Goal: Check status: Check status

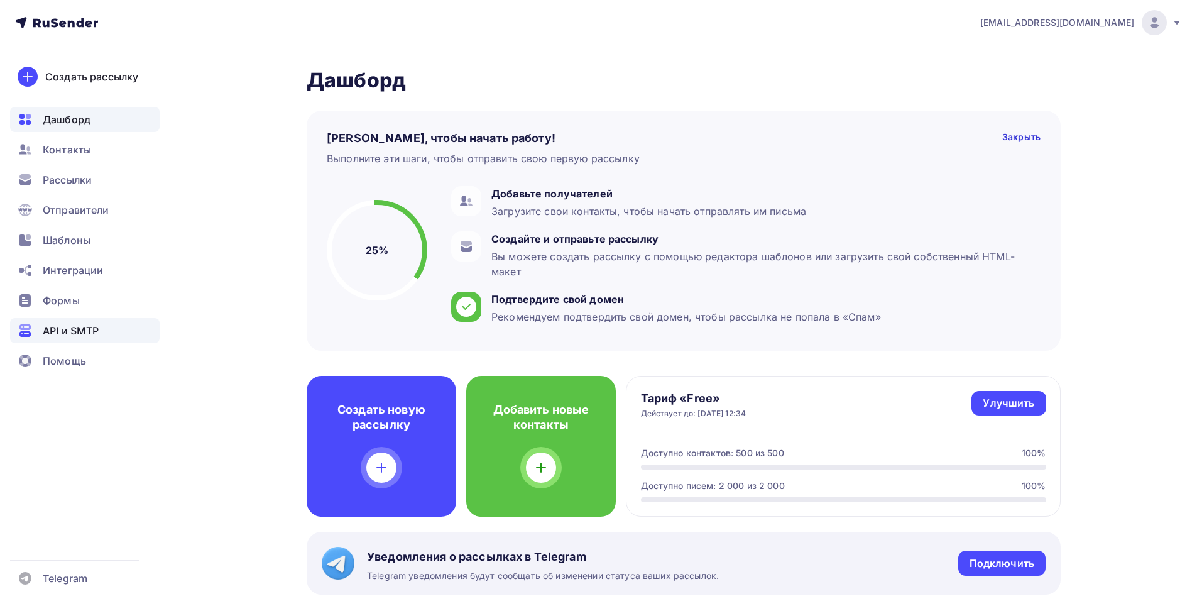
click at [65, 331] on span "API и SMTP" at bounding box center [71, 330] width 56 height 15
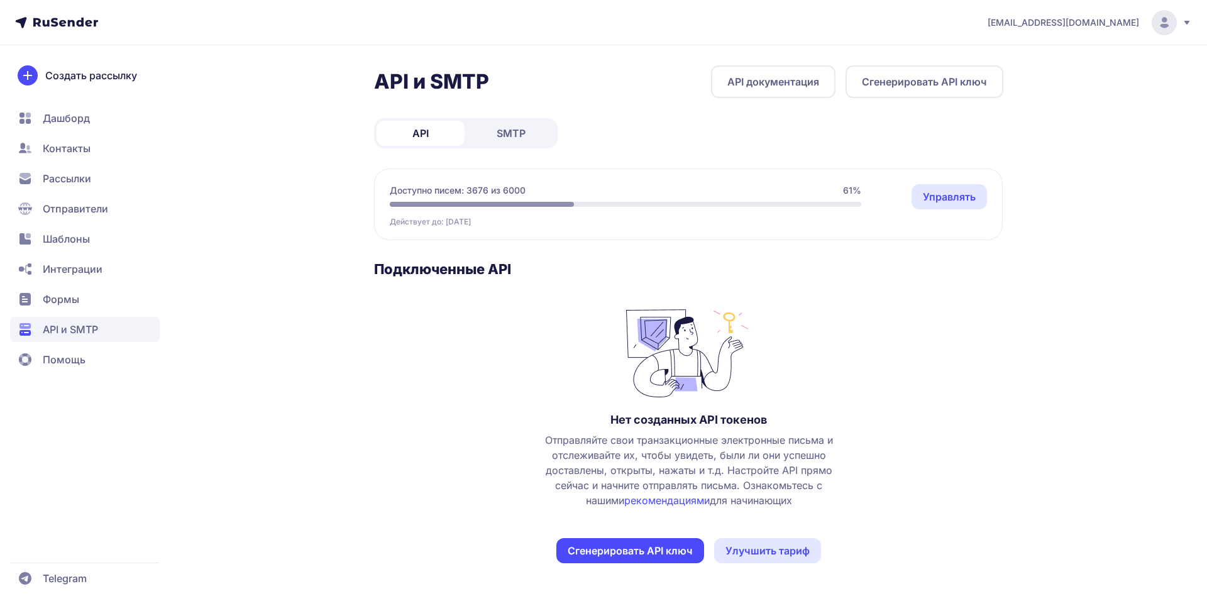
click at [523, 142] on link "SMTP" at bounding box center [511, 133] width 88 height 25
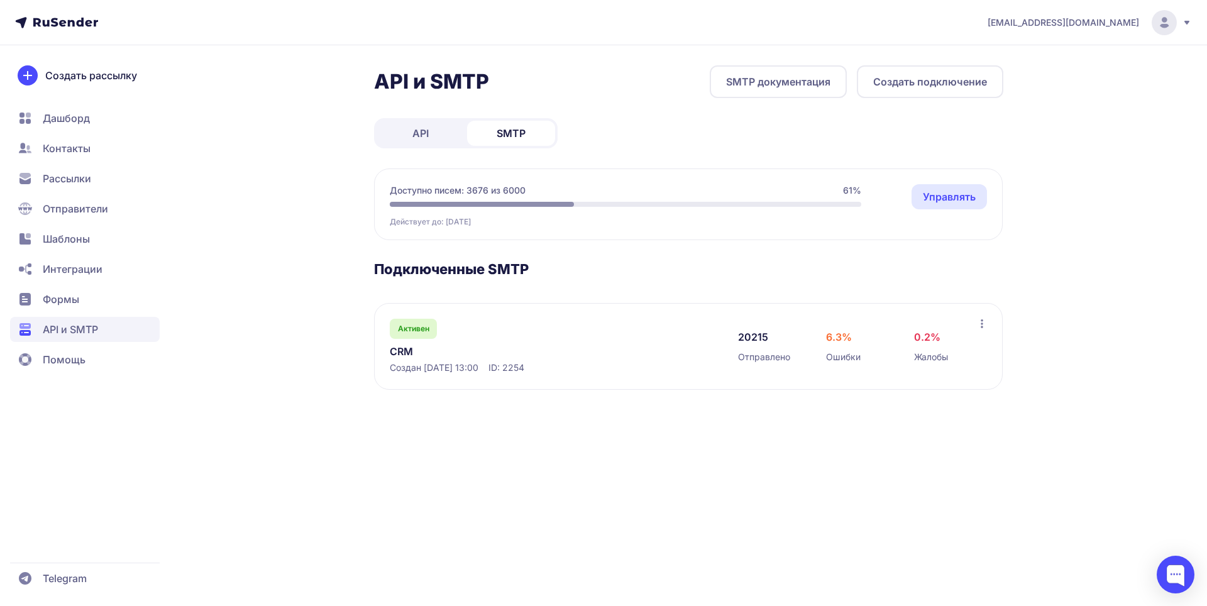
click at [407, 351] on link "CRM" at bounding box center [519, 351] width 258 height 15
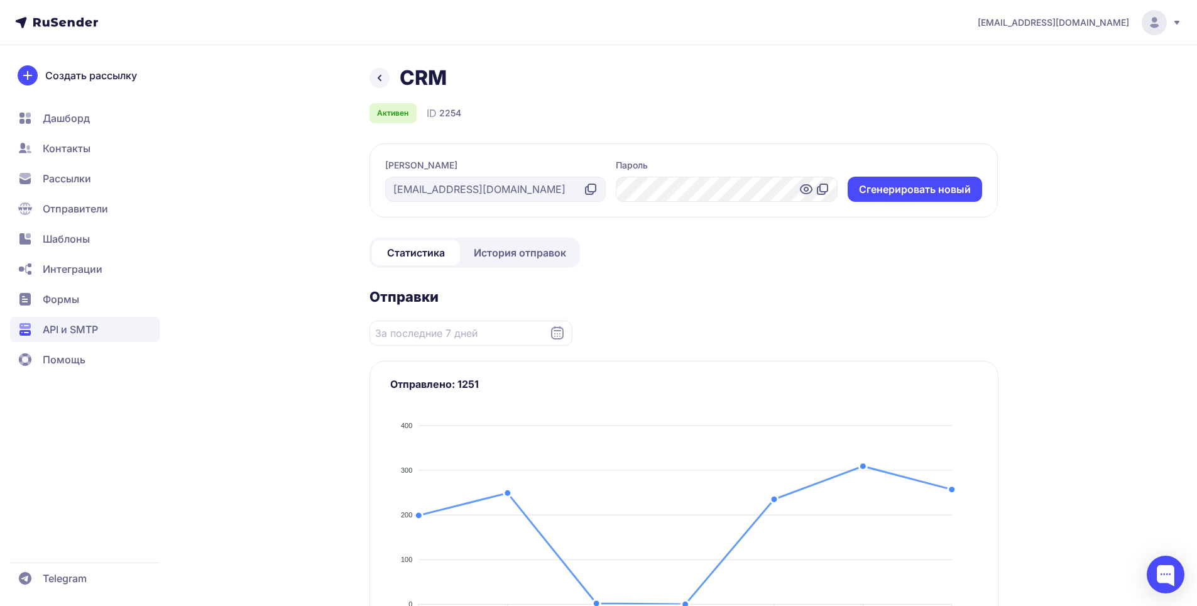
click at [493, 253] on span "История отправок" at bounding box center [520, 252] width 92 height 15
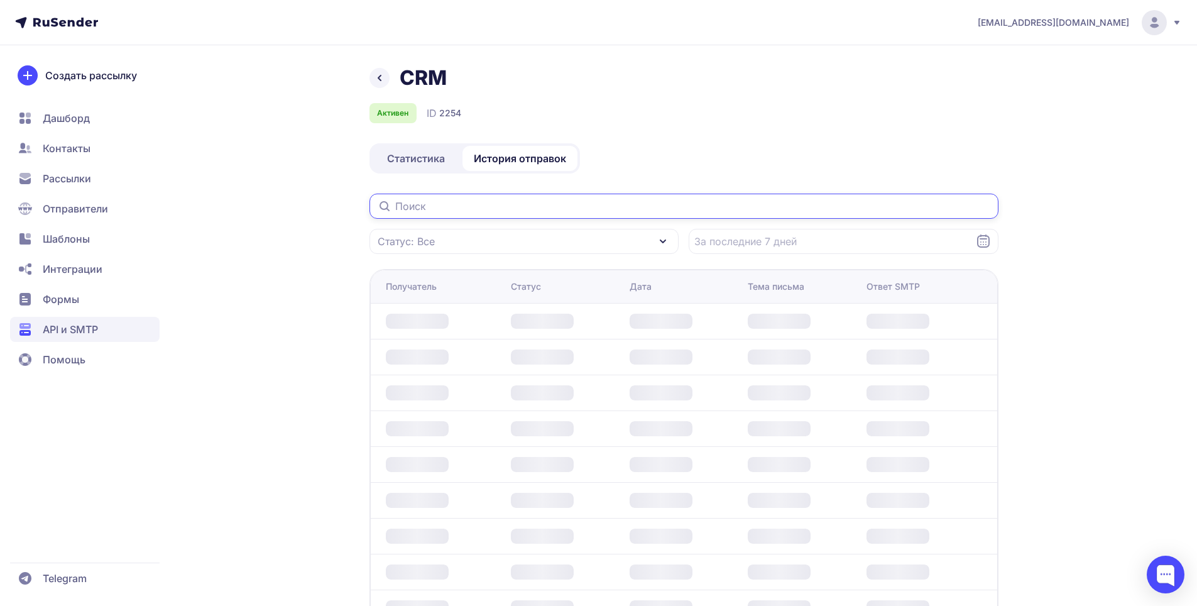
click at [490, 211] on input "text" at bounding box center [683, 206] width 629 height 25
paste input "[PERSON_NAME][EMAIL_ADDRESS][DOMAIN_NAME]"
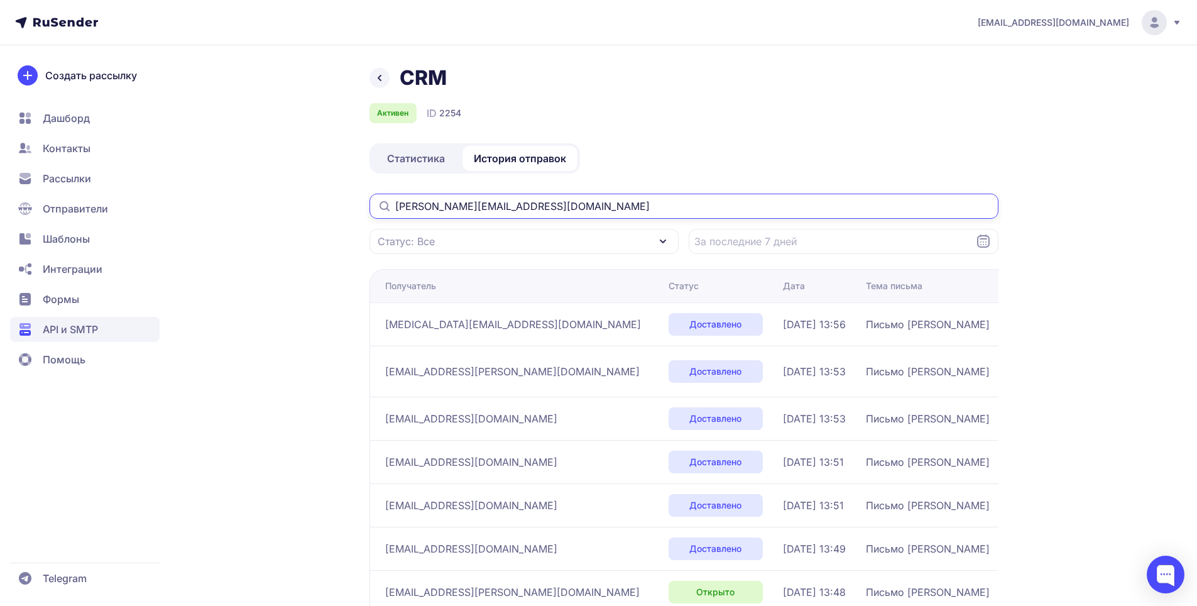
paste input "info"
type input "[EMAIL_ADDRESS][DOMAIN_NAME]"
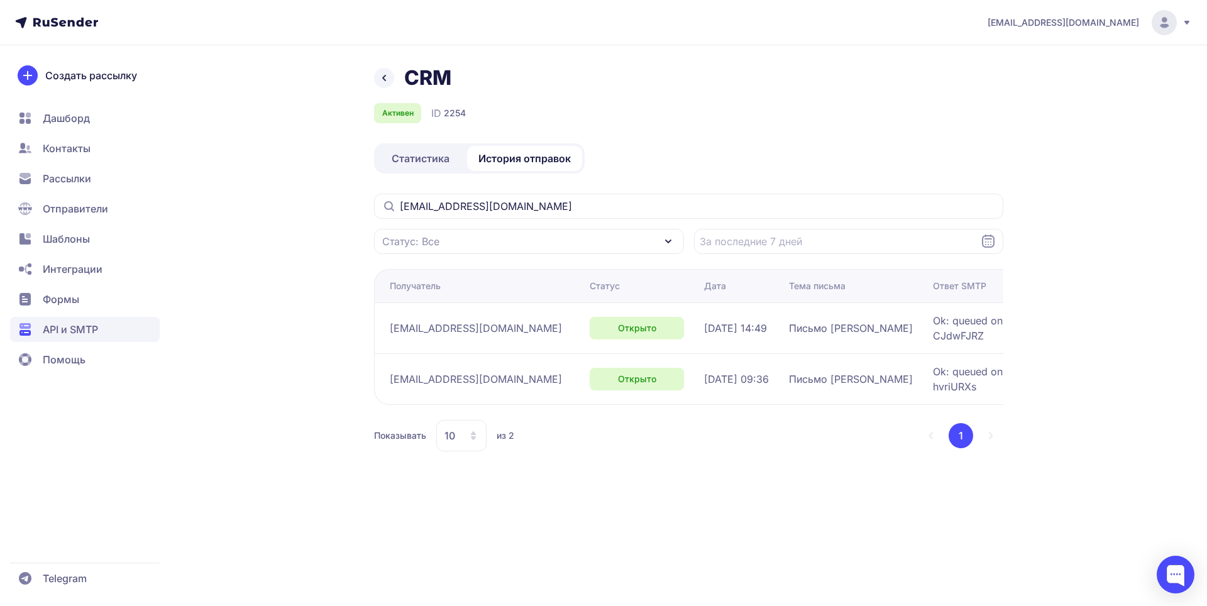
drag, startPoint x: 719, startPoint y: 129, endPoint x: 447, endPoint y: 519, distance: 474.9
click at [718, 132] on div "CRM Активен ID 2254 Статистика История отправок [EMAIL_ADDRESS][DOMAIN_NAME] Ст…" at bounding box center [688, 273] width 629 height 416
